Goal: Feedback & Contribution: Submit feedback/report problem

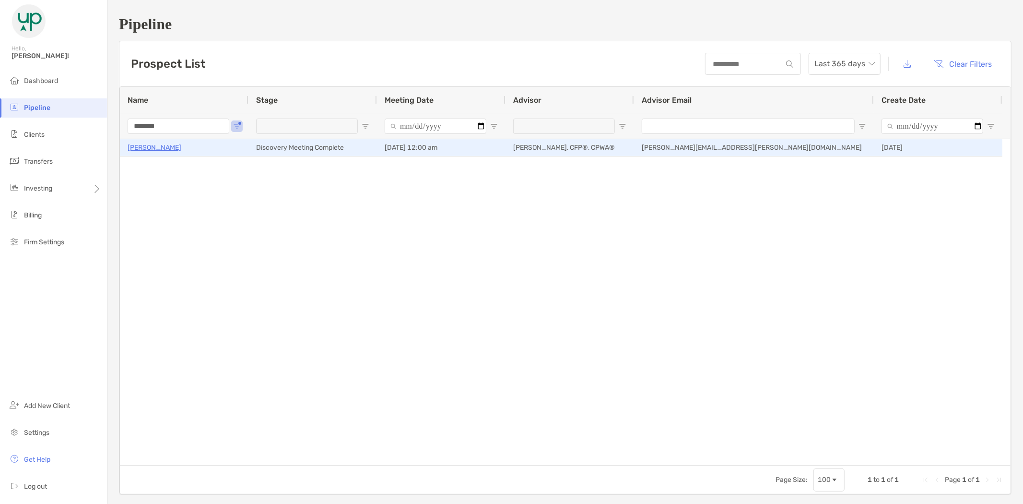
click at [165, 148] on p "[PERSON_NAME]" at bounding box center [155, 148] width 54 height 12
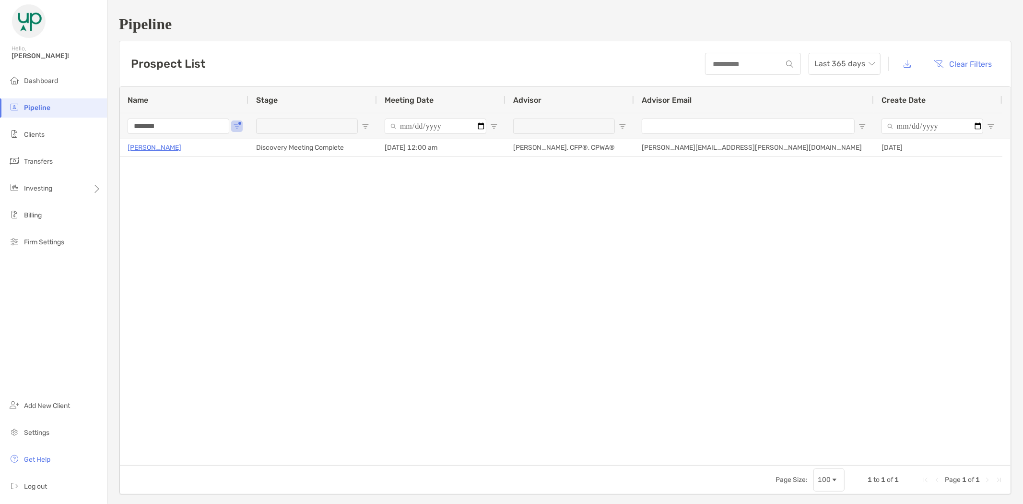
click at [367, 494] on div "Prospect List Last 365 days Clear Filters 1 to 1 of 1. Page 1 of 1 Name Stage M…" at bounding box center [565, 268] width 893 height 454
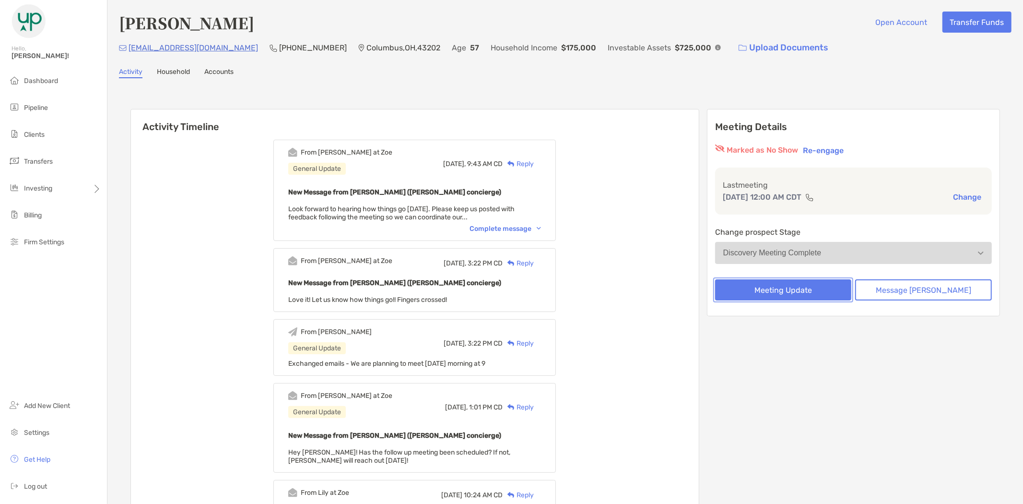
click at [800, 289] on button "Meeting Update" at bounding box center [783, 289] width 137 height 21
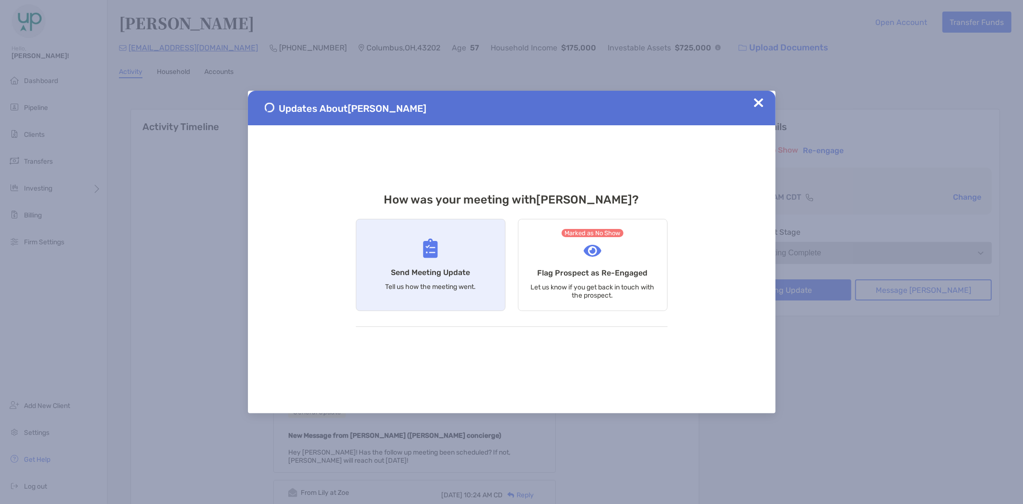
click at [433, 265] on div "Send Meeting Update Tell us how the meeting went." at bounding box center [431, 265] width 150 height 92
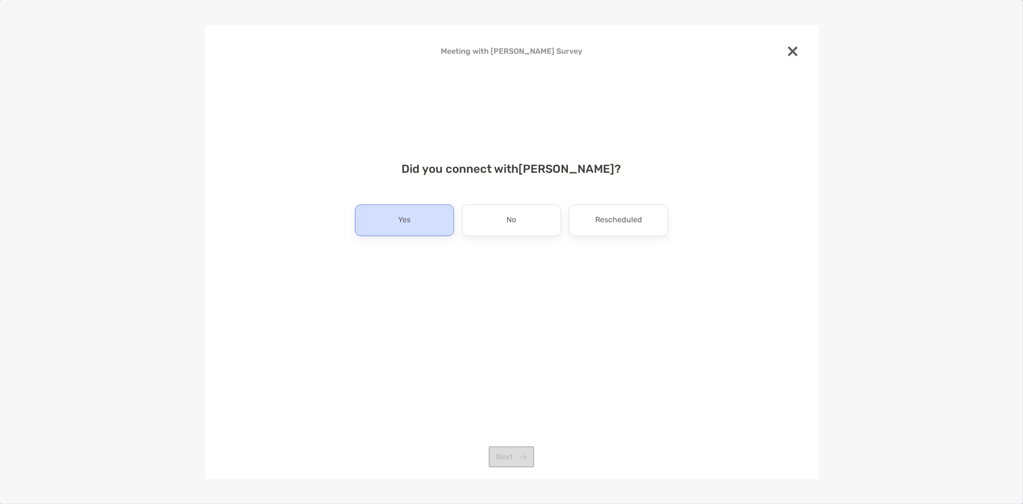
click at [418, 214] on div "Yes" at bounding box center [404, 220] width 99 height 32
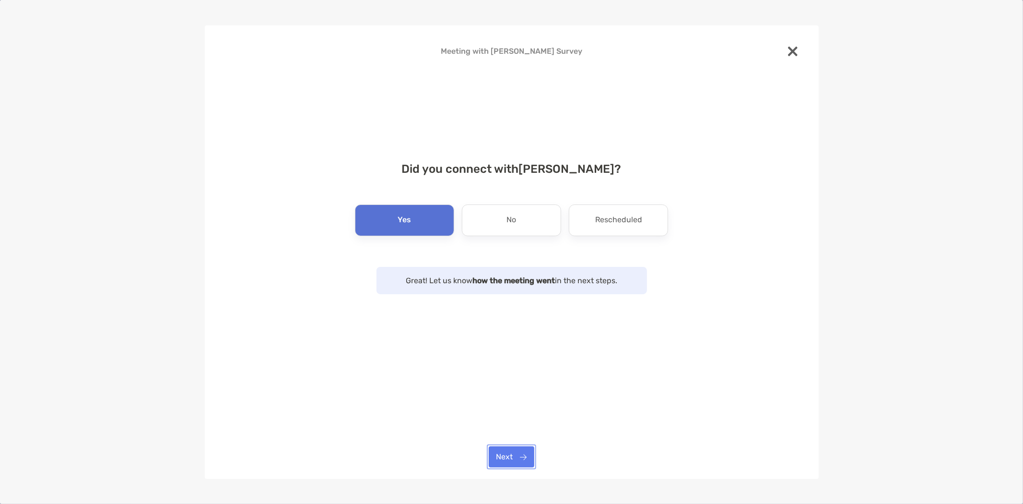
click at [515, 452] on button "Next" at bounding box center [512, 456] width 46 height 21
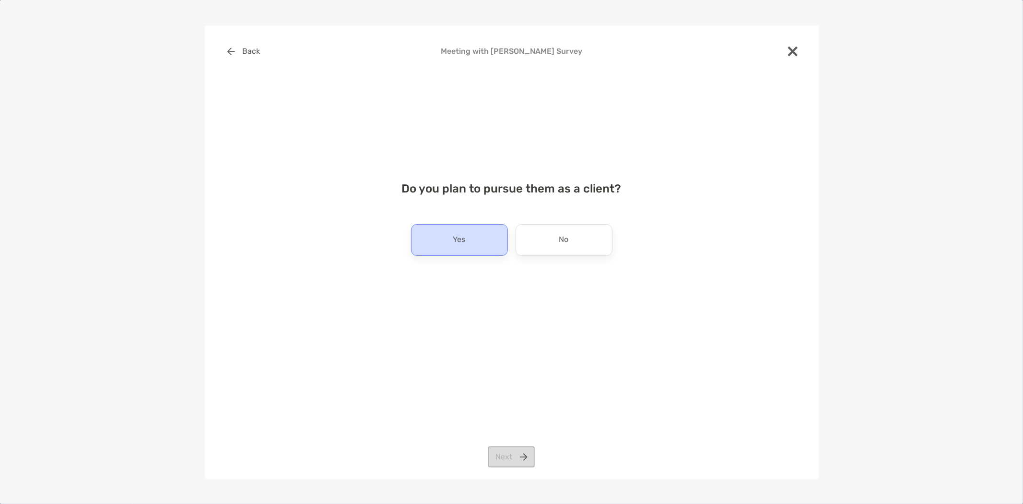
click at [461, 237] on p "Yes" at bounding box center [459, 239] width 12 height 15
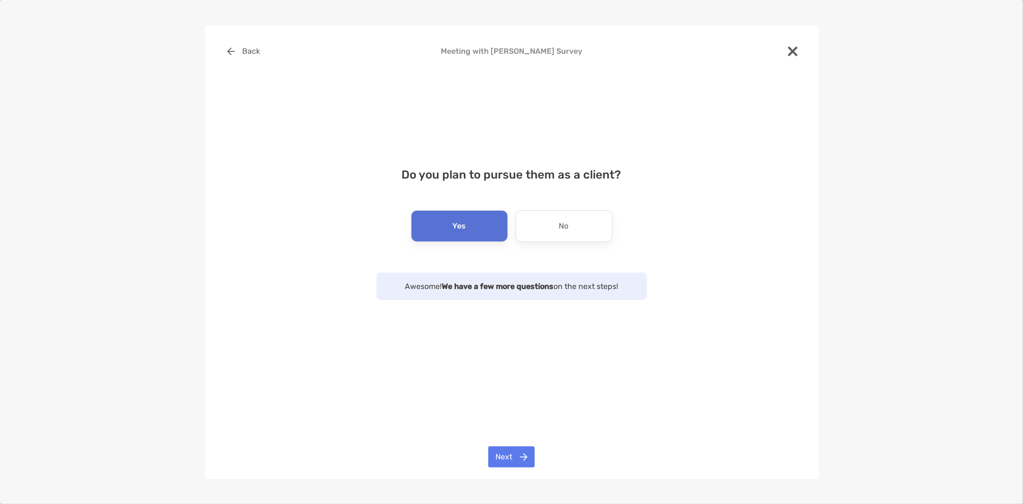
click at [520, 444] on div "Back Meeting with Miranda Martinez Survey Do you plan to pursue them as a clien…" at bounding box center [512, 251] width 614 height 453
click at [522, 451] on button "Next" at bounding box center [511, 456] width 47 height 21
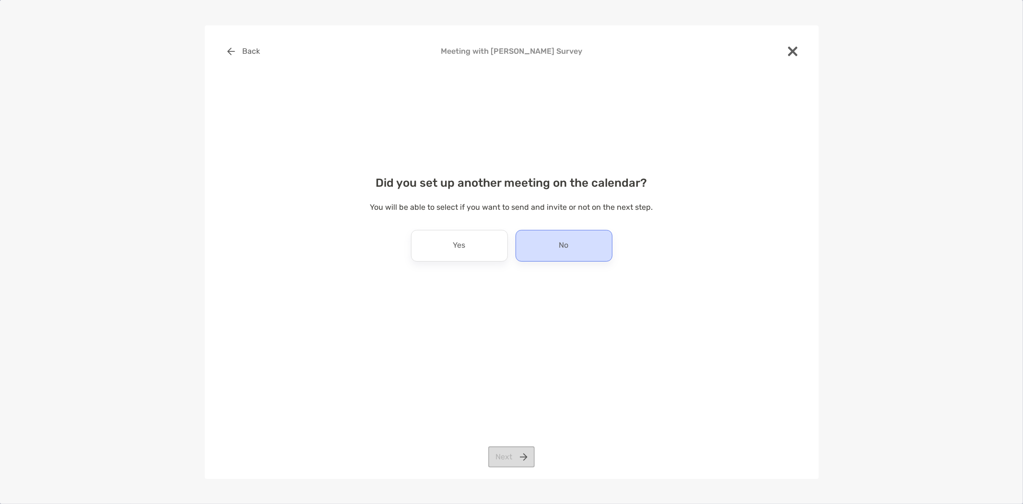
click at [558, 238] on div "No" at bounding box center [564, 246] width 97 height 32
drag, startPoint x: 507, startPoint y: 461, endPoint x: 519, endPoint y: 456, distance: 12.5
click at [507, 461] on button "Next" at bounding box center [511, 456] width 47 height 21
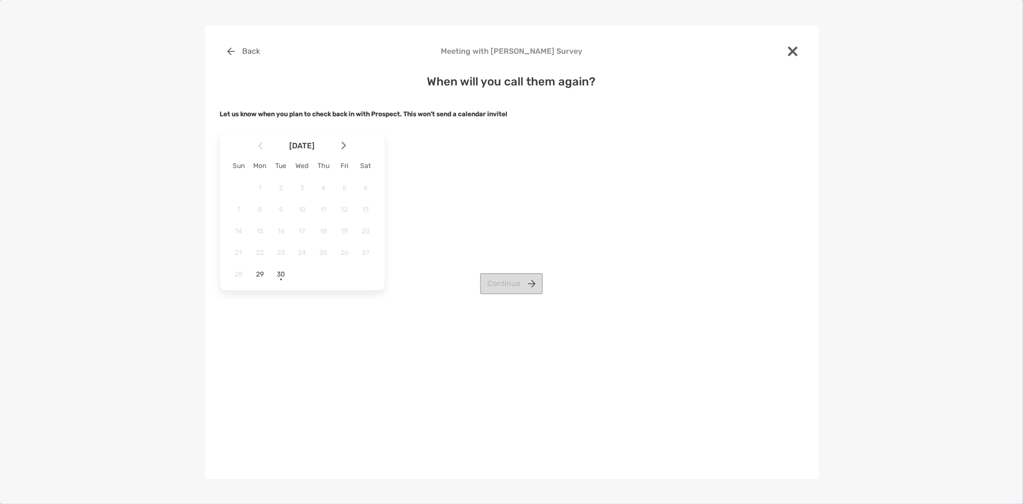
click at [343, 151] on div at bounding box center [348, 145] width 16 height 21
click at [275, 208] on span "7" at bounding box center [281, 209] width 16 height 8
click at [511, 282] on button "Continue" at bounding box center [511, 283] width 63 height 21
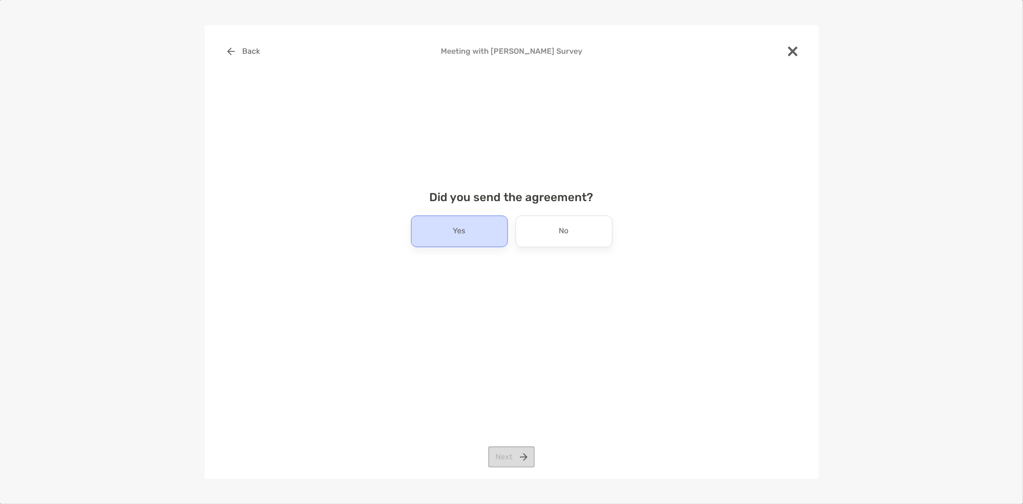
click at [472, 232] on div "Yes" at bounding box center [459, 231] width 97 height 32
click at [524, 458] on button "Next" at bounding box center [511, 456] width 47 height 21
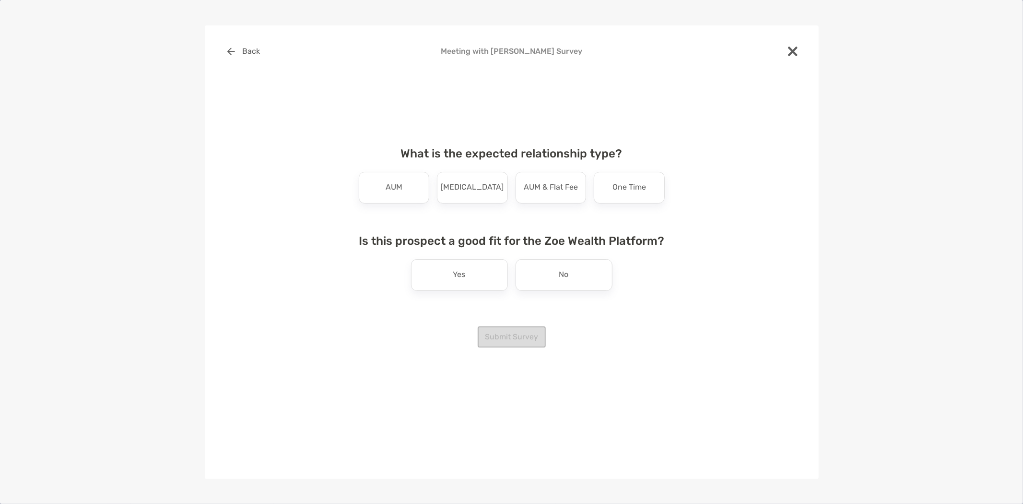
click at [390, 185] on p "AUM" at bounding box center [394, 187] width 17 height 15
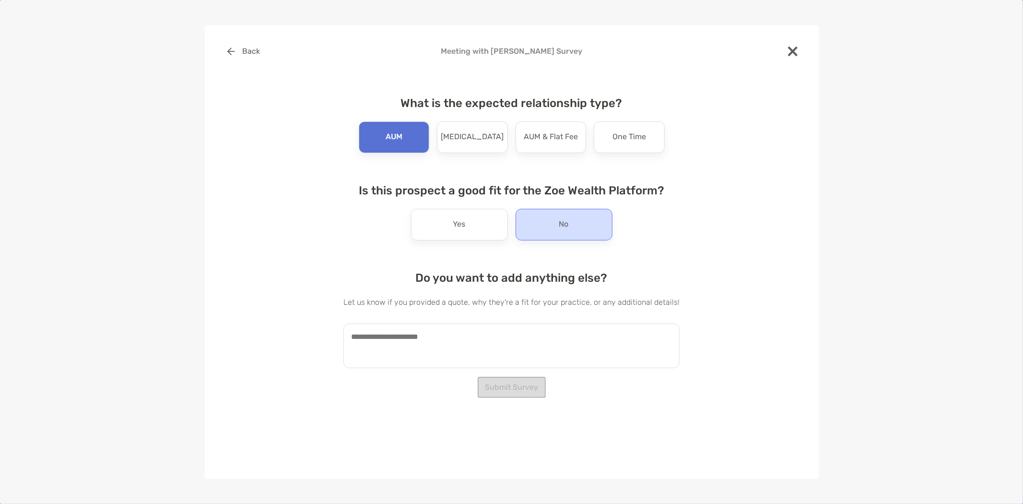
click at [558, 225] on div "No" at bounding box center [564, 225] width 97 height 32
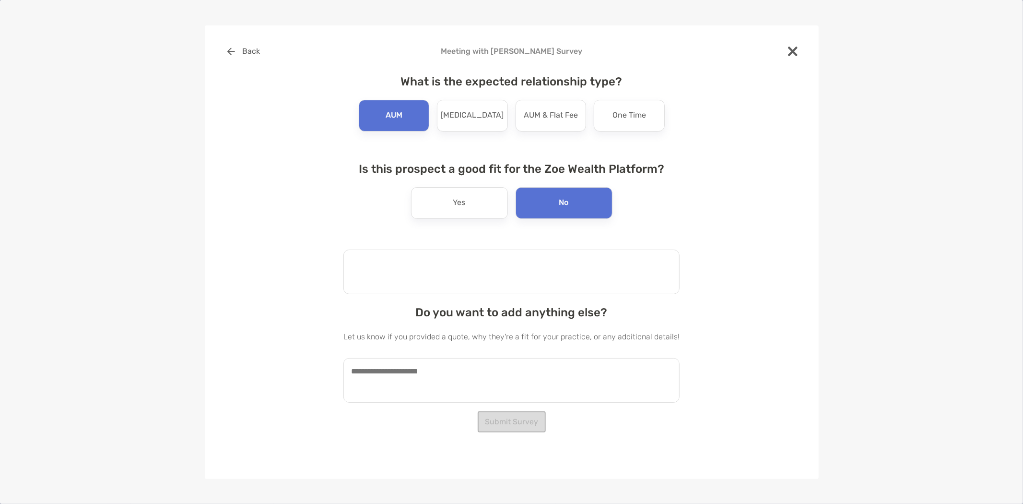
click at [423, 277] on textarea at bounding box center [512, 271] width 336 height 45
type textarea "**********"
click at [432, 378] on textarea at bounding box center [512, 379] width 336 height 45
paste textarea "**********"
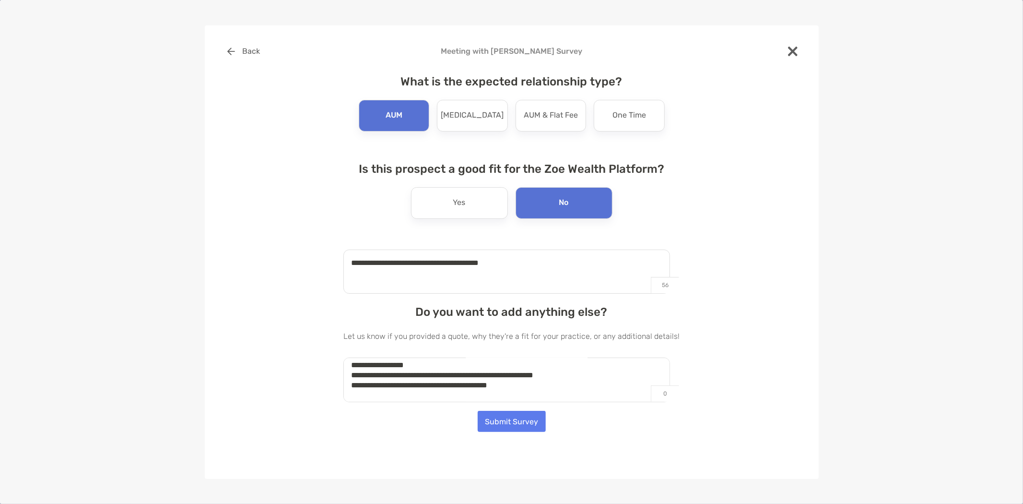
scroll to position [267, 0]
drag, startPoint x: 539, startPoint y: 399, endPoint x: 354, endPoint y: 376, distance: 186.6
click at [354, 376] on textarea "**********" at bounding box center [507, 379] width 327 height 45
drag, startPoint x: 547, startPoint y: 380, endPoint x: 313, endPoint y: 344, distance: 237.5
click at [307, 387] on div "**********" at bounding box center [511, 224] width 583 height 366
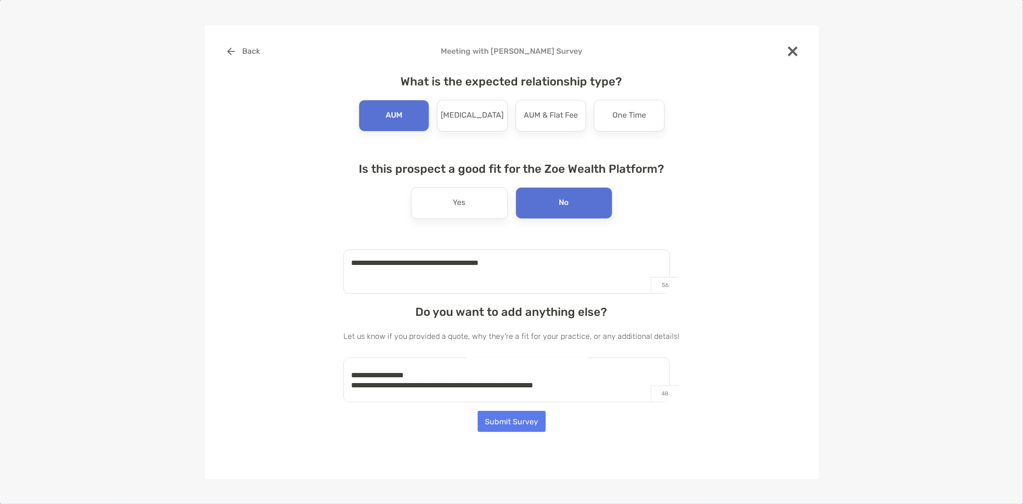
scroll to position [257, 0]
type textarea "**********"
click at [517, 420] on button "Submit Survey" at bounding box center [512, 421] width 68 height 21
